Goal: Task Accomplishment & Management: Use online tool/utility

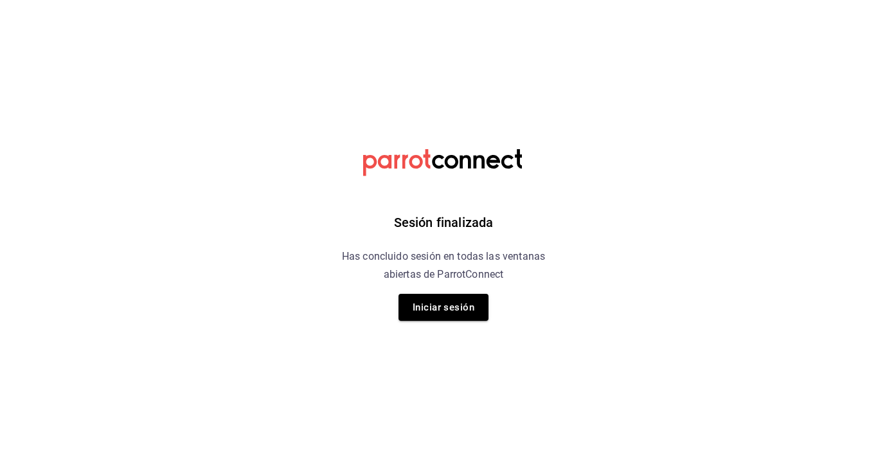
click at [67, 0] on html "Sesión finalizada Has concluido sesión en todas las ventanas abiertas de Parrot…" at bounding box center [443, 0] width 887 height 0
click at [449, 308] on button "Iniciar sesión" at bounding box center [443, 307] width 90 height 27
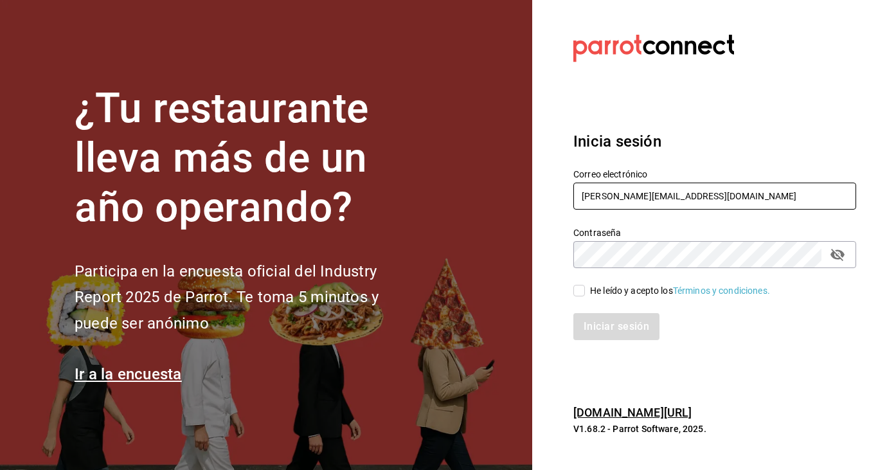
click at [702, 201] on input "[PERSON_NAME][EMAIL_ADDRESS][DOMAIN_NAME]" at bounding box center [714, 196] width 283 height 27
type input "k"
type input "[EMAIL_ADDRESS][DOMAIN_NAME]"
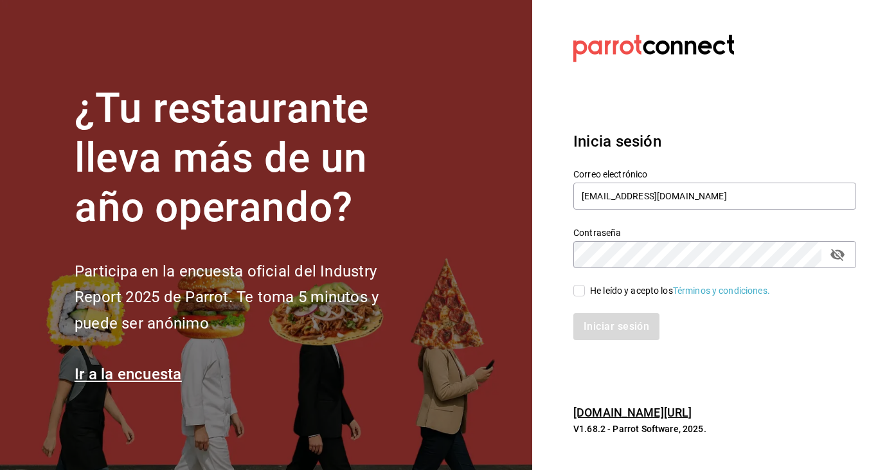
click at [584, 289] on input "He leído y acepto los Términos y condiciones." at bounding box center [579, 291] width 12 height 12
checkbox input "true"
click at [616, 328] on button "Iniciar sesión" at bounding box center [616, 326] width 87 height 27
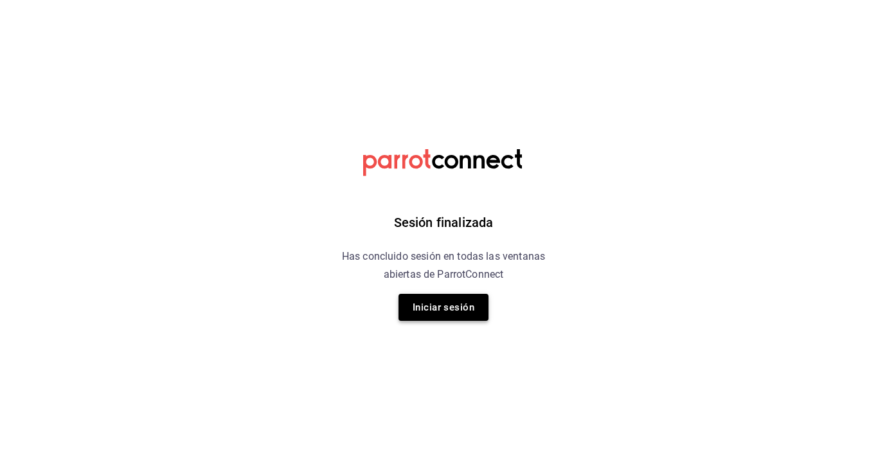
click at [433, 320] on button "Iniciar sesión" at bounding box center [443, 307] width 90 height 27
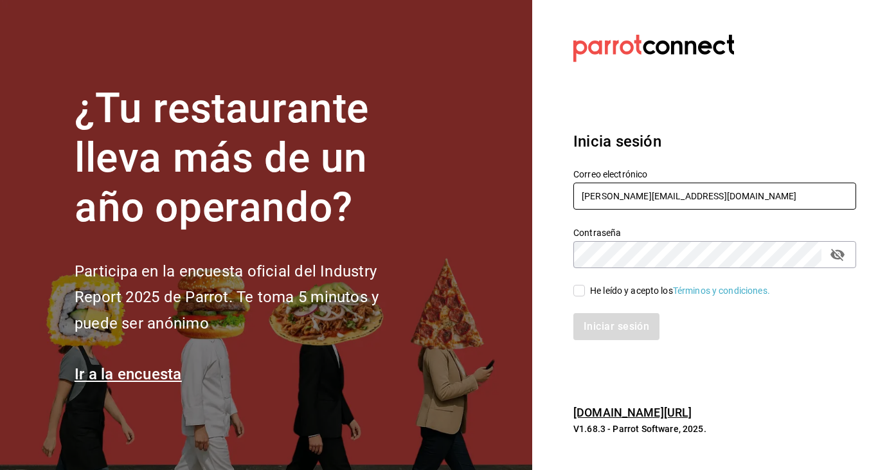
click at [695, 190] on input "[PERSON_NAME][EMAIL_ADDRESS][DOMAIN_NAME]" at bounding box center [714, 196] width 283 height 27
click at [693, 193] on input "[PERSON_NAME][EMAIL_ADDRESS][DOMAIN_NAME]" at bounding box center [714, 196] width 283 height 27
type input "k"
type input "[EMAIL_ADDRESS][DOMAIN_NAME]"
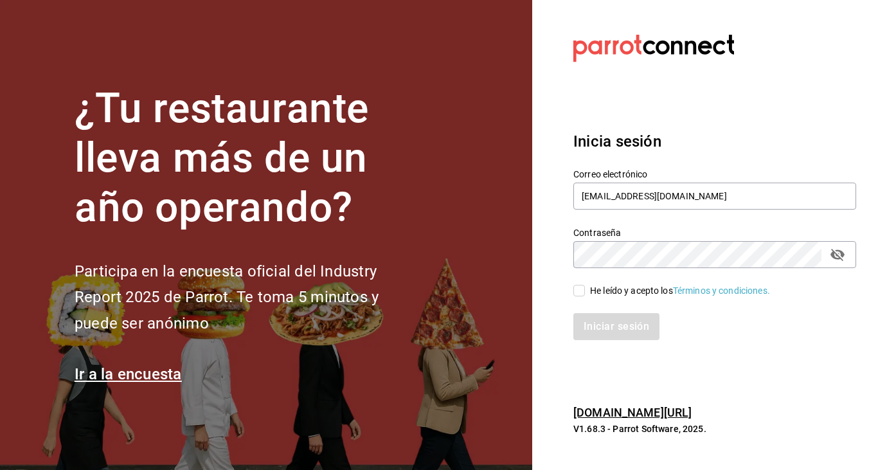
click at [579, 289] on input "He leído y acepto los Términos y condiciones." at bounding box center [579, 291] width 12 height 12
checkbox input "true"
click at [602, 329] on button "Iniciar sesión" at bounding box center [616, 326] width 87 height 27
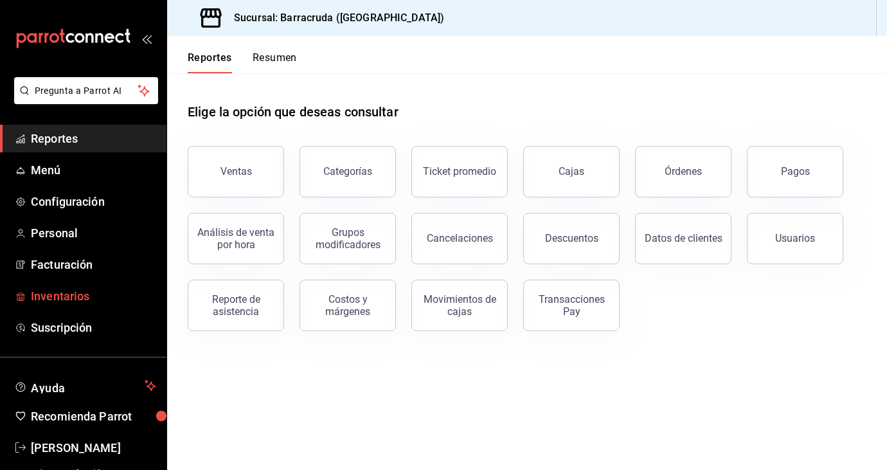
click at [86, 296] on span "Inventarios" at bounding box center [93, 295] width 125 height 17
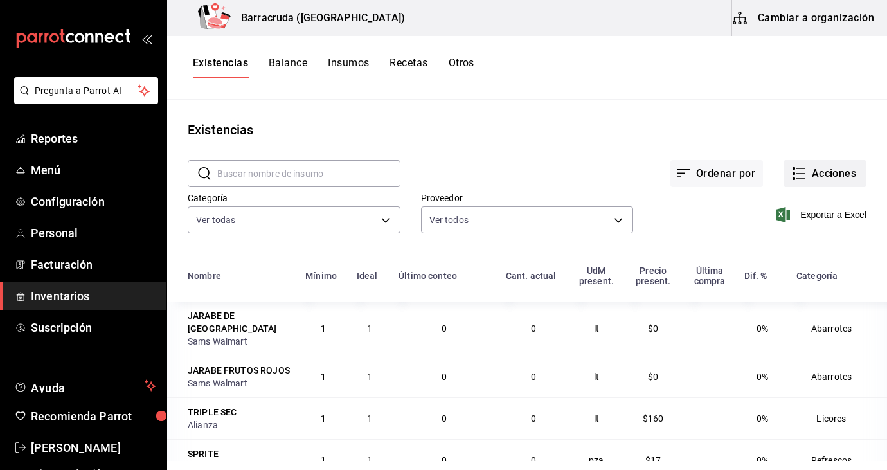
click at [826, 179] on button "Acciones" at bounding box center [824, 173] width 83 height 27
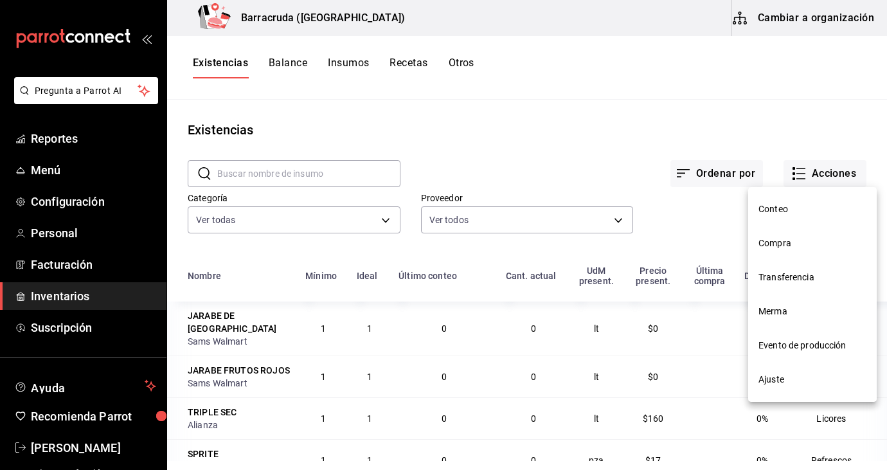
click at [785, 211] on span "Conteo" at bounding box center [812, 208] width 108 height 13
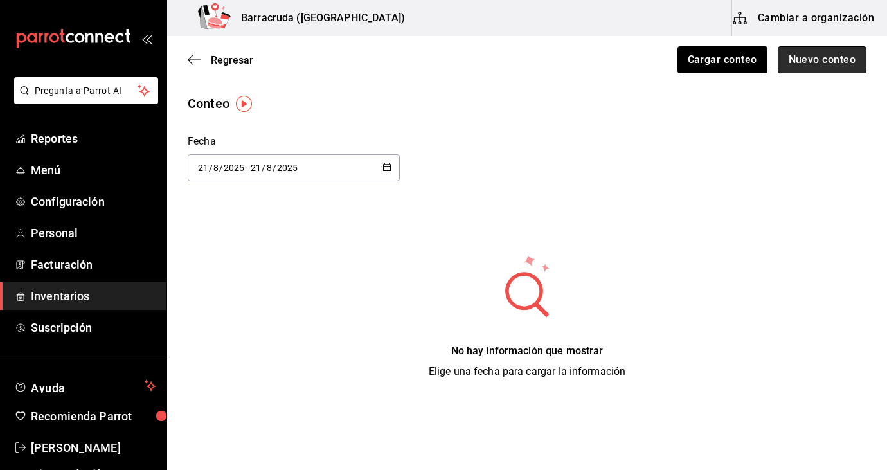
click at [830, 66] on button "Nuevo conteo" at bounding box center [822, 59] width 89 height 27
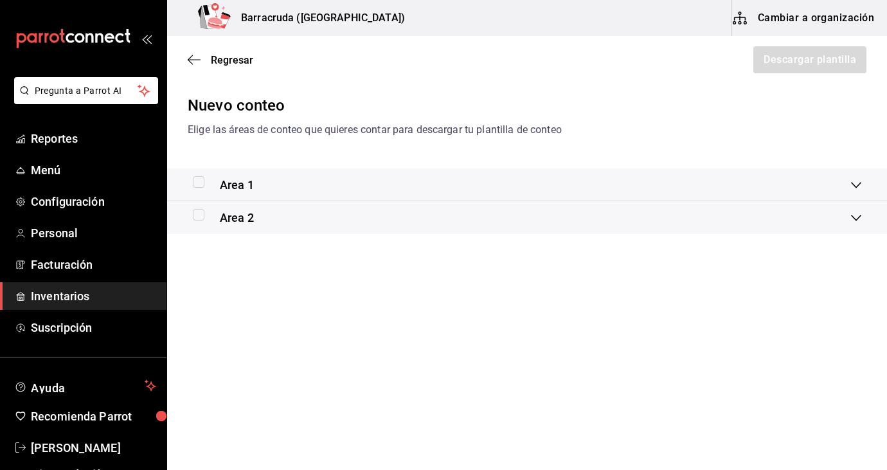
click at [201, 184] on input "checkbox" at bounding box center [199, 182] width 12 height 12
checkbox input "true"
click at [783, 70] on button "Descargar plantilla" at bounding box center [809, 59] width 114 height 27
